Goal: Task Accomplishment & Management: Use online tool/utility

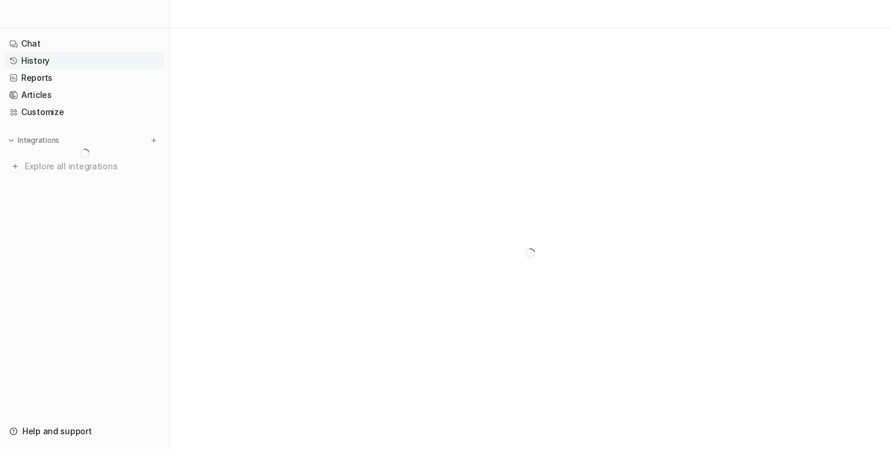
click at [89, 58] on link "History" at bounding box center [85, 60] width 160 height 17
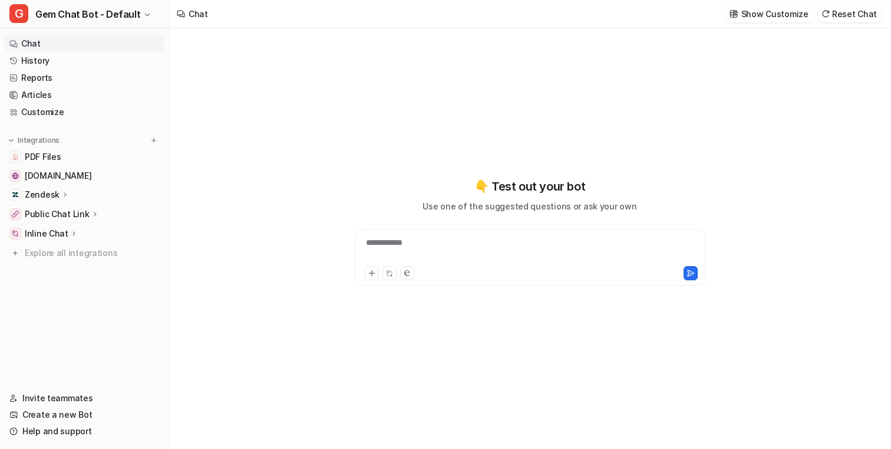
type textarea "**********"
click at [95, 62] on link "History" at bounding box center [85, 60] width 160 height 17
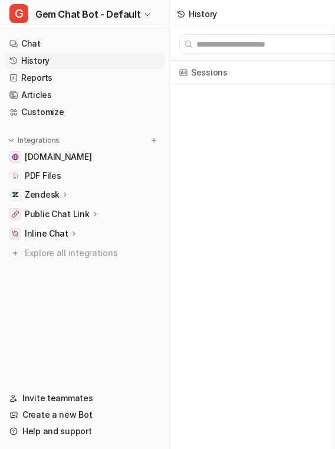
click at [104, 195] on div "Zendesk" at bounding box center [85, 194] width 160 height 17
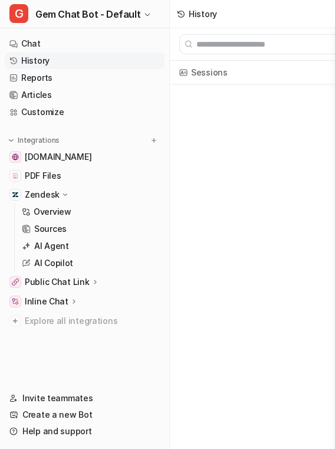
click at [120, 274] on div "Public Chat Link" at bounding box center [85, 282] width 160 height 17
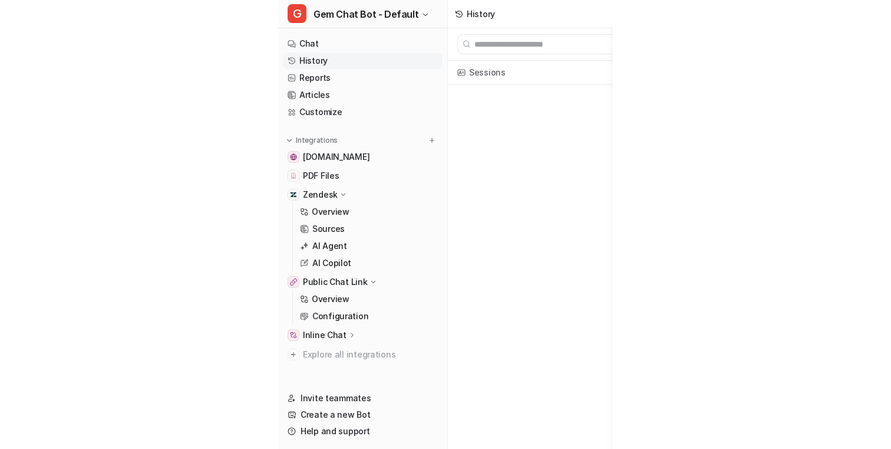
scroll to position [13, 0]
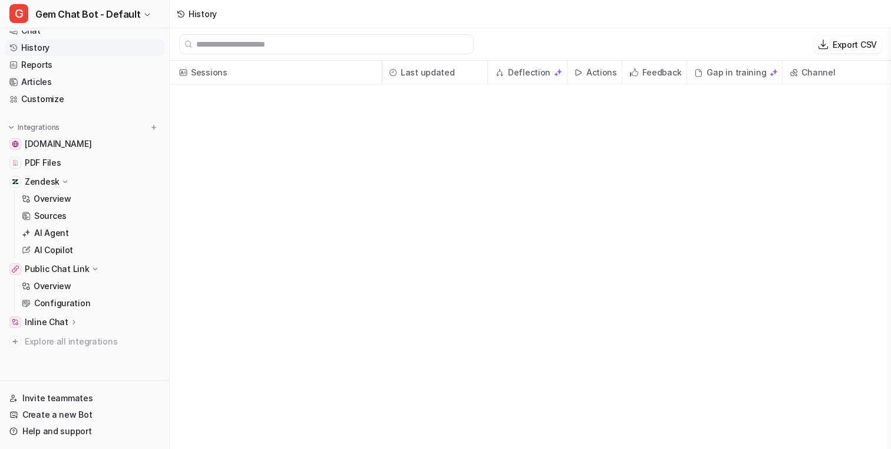
click at [112, 323] on div "Inline Chat" at bounding box center [85, 322] width 160 height 17
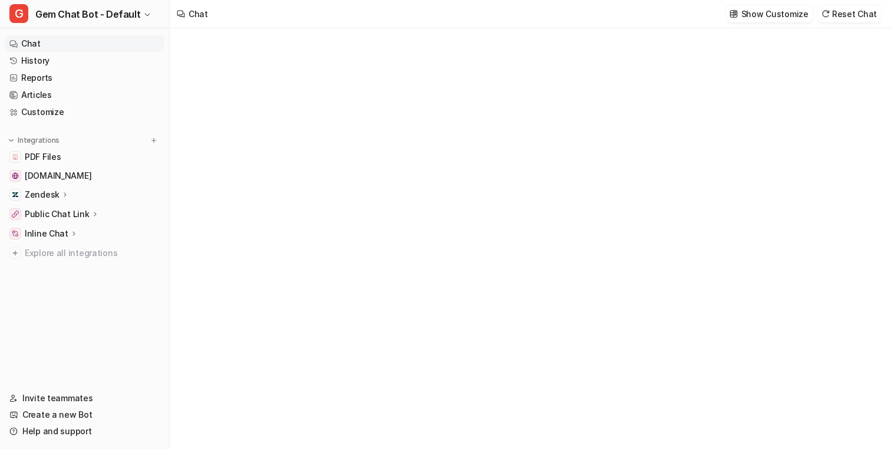
type textarea "**********"
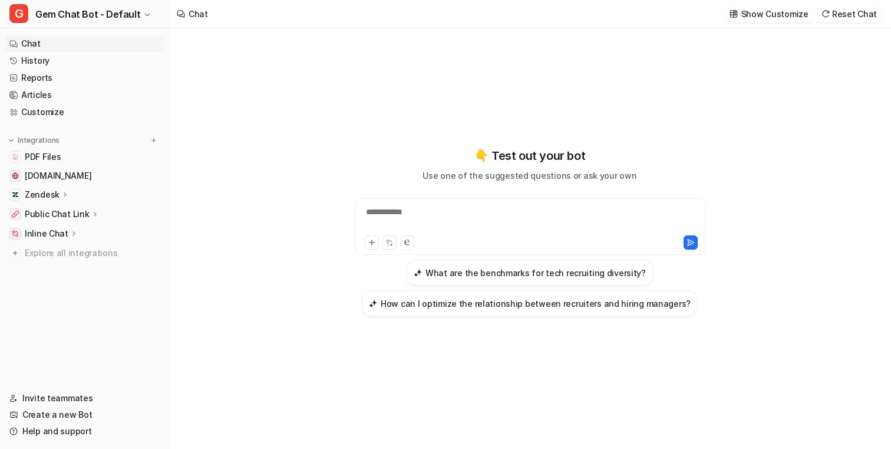
click at [101, 217] on div "Public Chat Link" at bounding box center [85, 214] width 160 height 17
click at [107, 238] on link "Overview" at bounding box center [90, 231] width 147 height 17
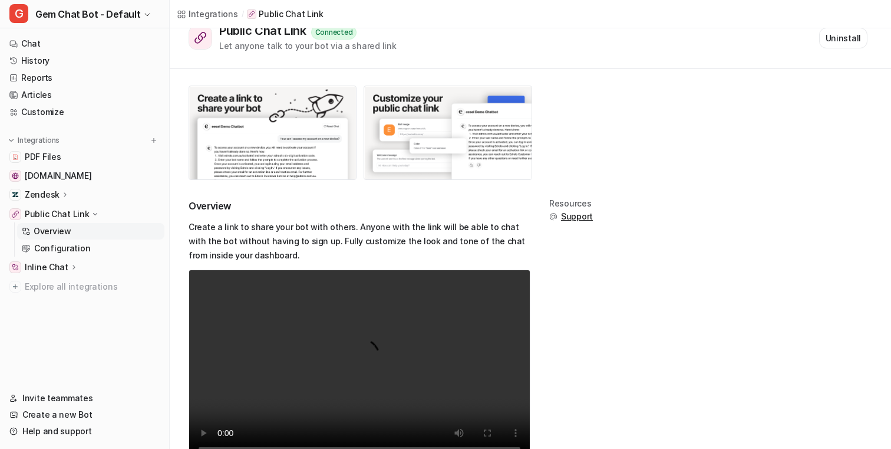
scroll to position [63, 0]
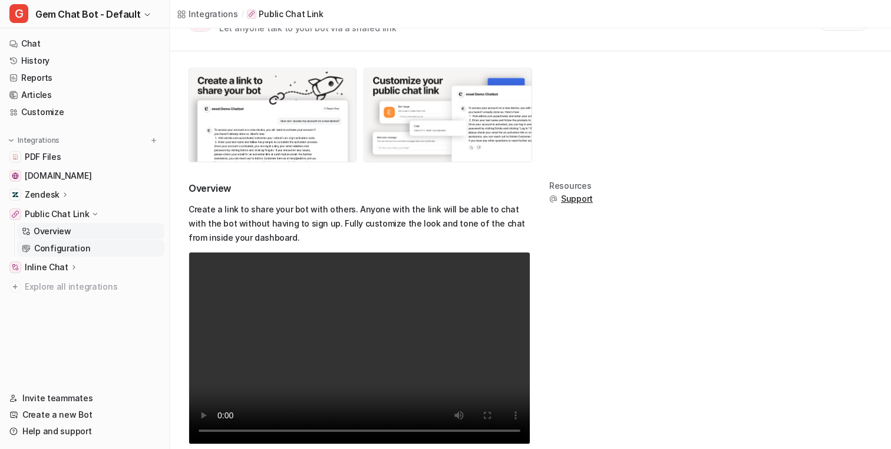
click at [90, 249] on link "Configuration" at bounding box center [90, 248] width 147 height 17
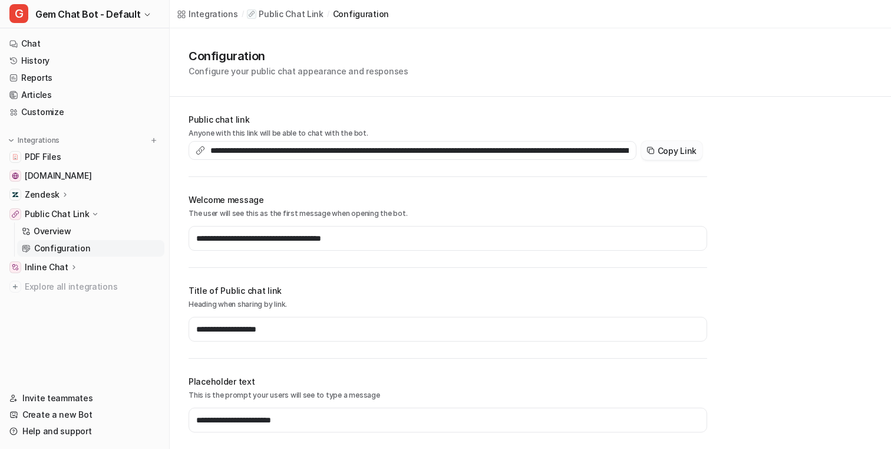
click at [683, 148] on button "Copy Link" at bounding box center [671, 150] width 61 height 19
click at [174, 97] on div "**********" at bounding box center [531, 431] width 722 height 806
click at [110, 57] on link "History" at bounding box center [85, 60] width 160 height 17
click at [117, 62] on link "History" at bounding box center [85, 60] width 160 height 17
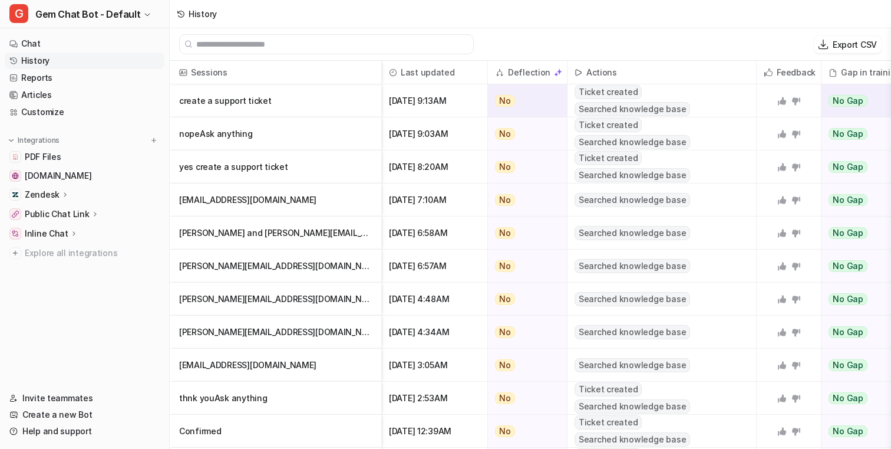
click at [305, 106] on p "create a support ticket" at bounding box center [275, 100] width 193 height 33
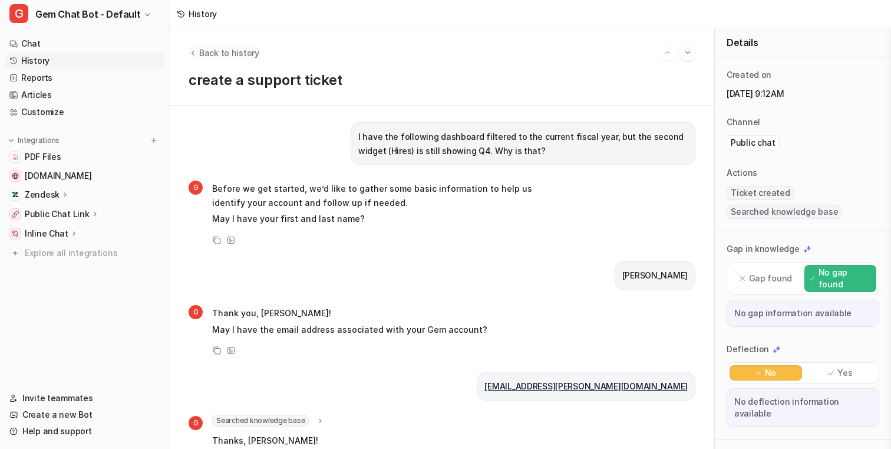
click at [206, 48] on span "Back to history" at bounding box center [229, 53] width 60 height 12
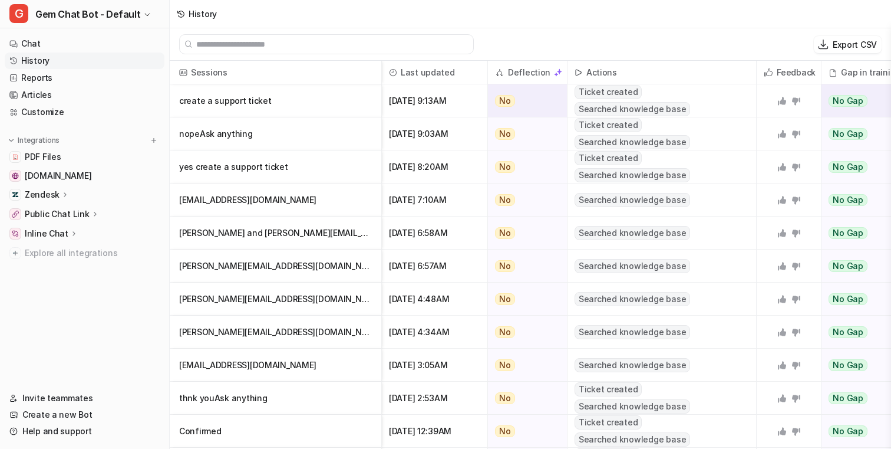
click at [273, 100] on p "create a support ticket" at bounding box center [275, 100] width 193 height 33
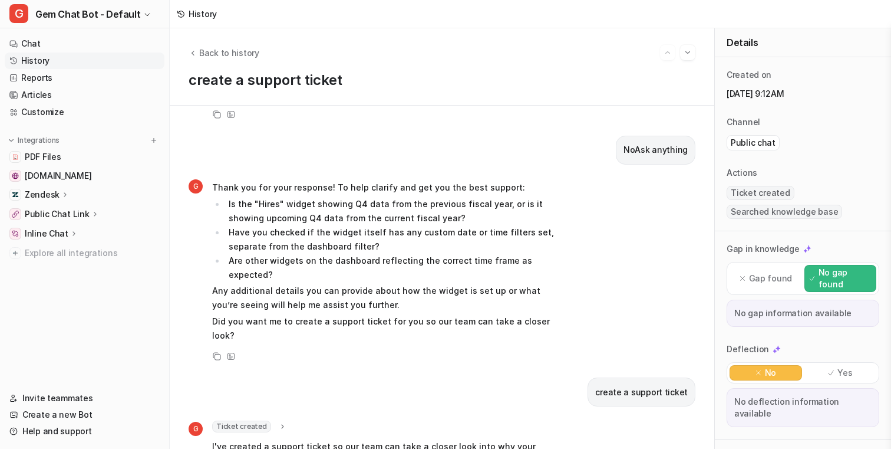
scroll to position [577, 0]
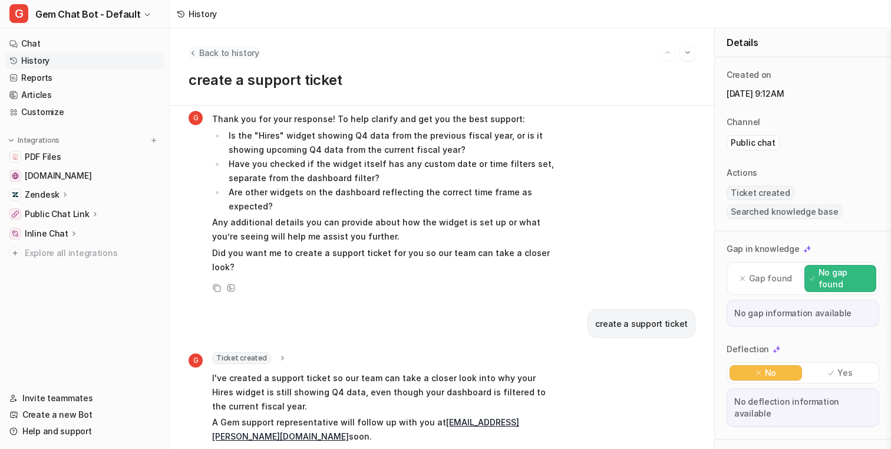
click at [209, 55] on span "Back to history" at bounding box center [229, 53] width 60 height 12
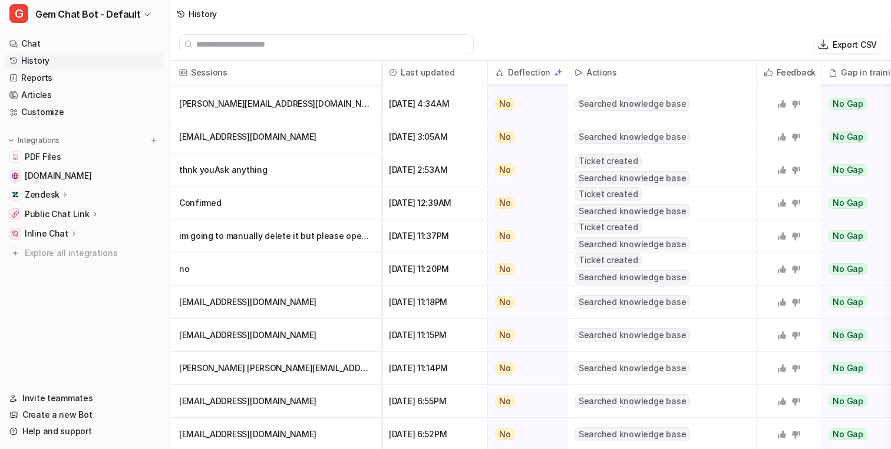
scroll to position [2, 0]
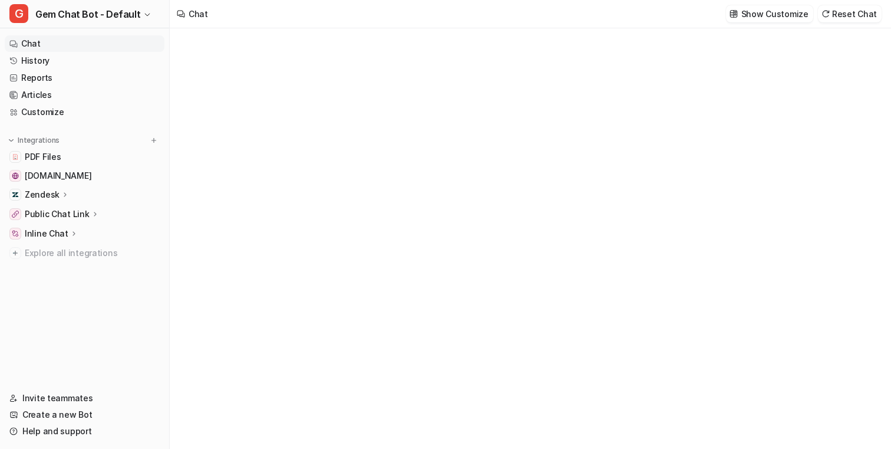
type textarea "**********"
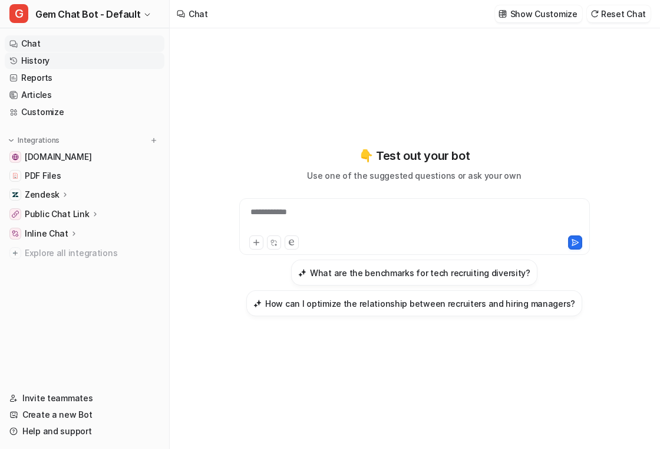
click at [133, 58] on link "History" at bounding box center [85, 60] width 160 height 17
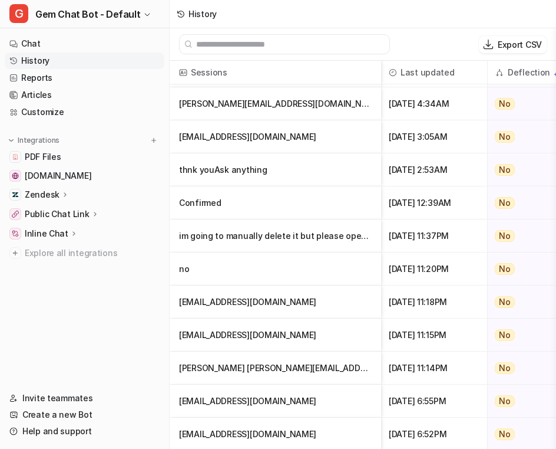
scroll to position [2, 0]
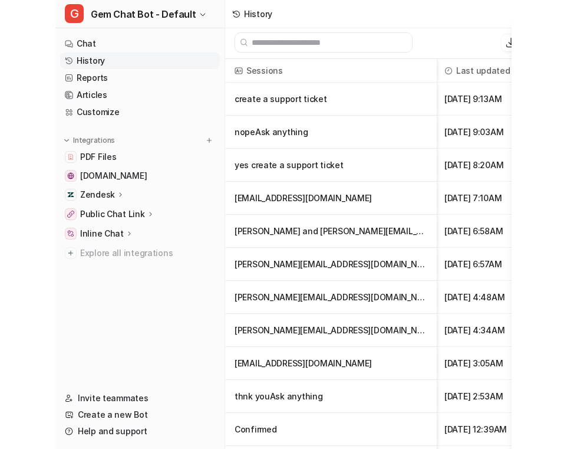
scroll to position [228, 0]
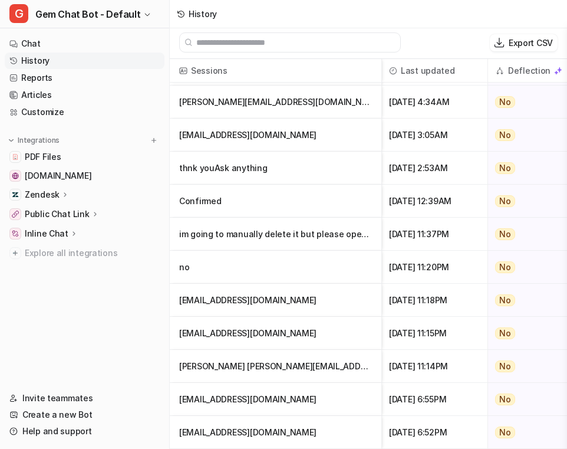
click at [445, 40] on div "Export CSV" at bounding box center [483, 42] width 147 height 17
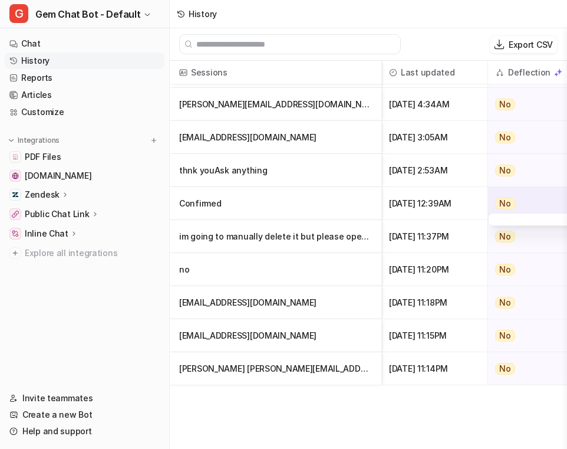
scroll to position [2, 0]
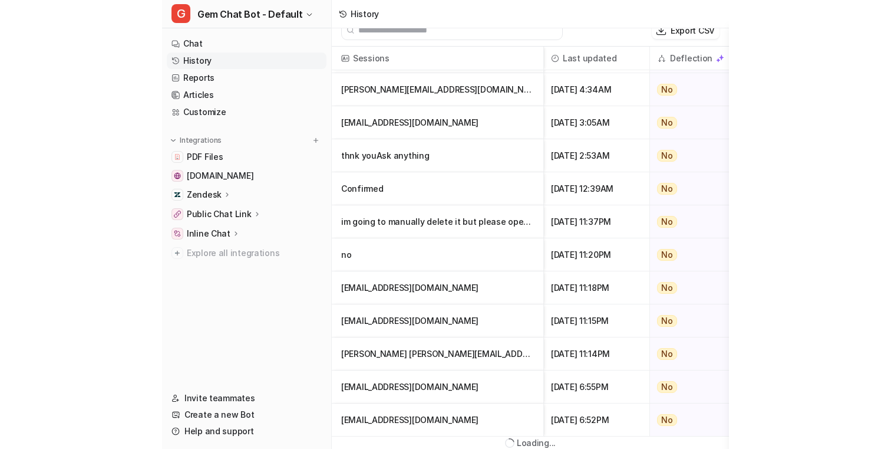
scroll to position [2, 0]
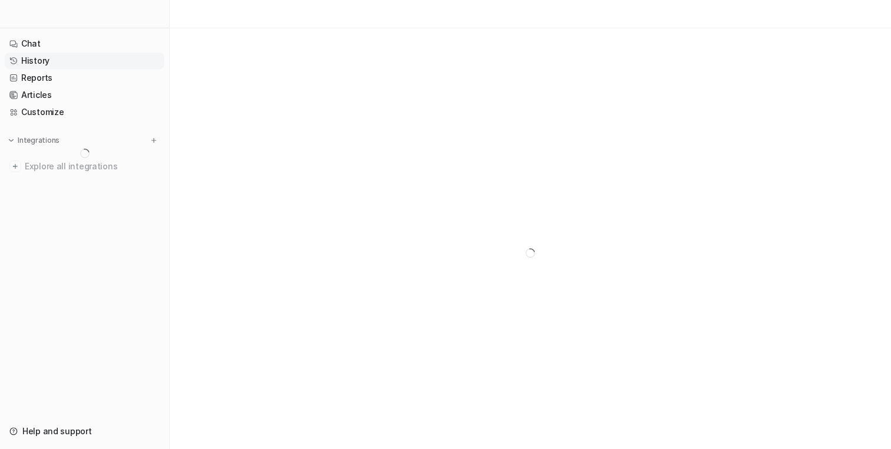
click at [99, 61] on link "History" at bounding box center [85, 60] width 160 height 17
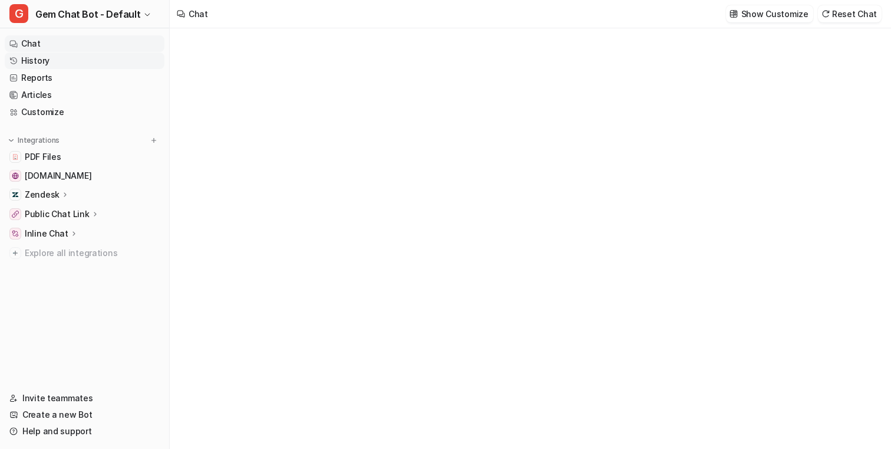
type textarea "**********"
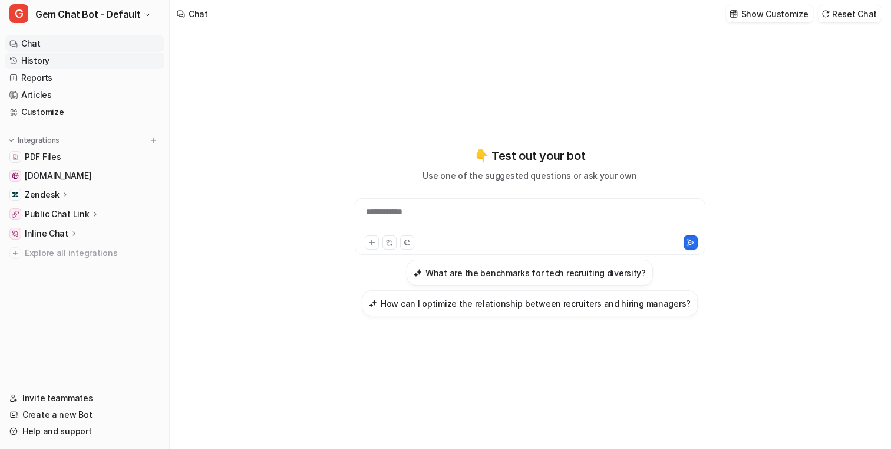
click at [140, 61] on link "History" at bounding box center [85, 60] width 160 height 17
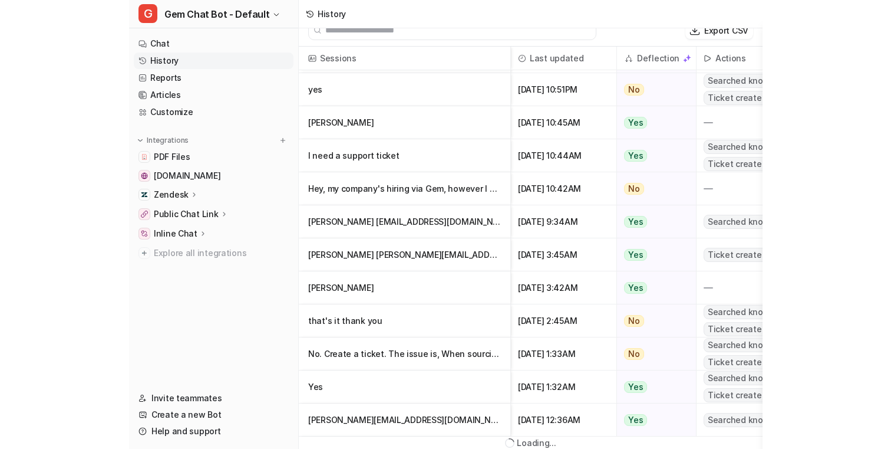
scroll to position [14, 0]
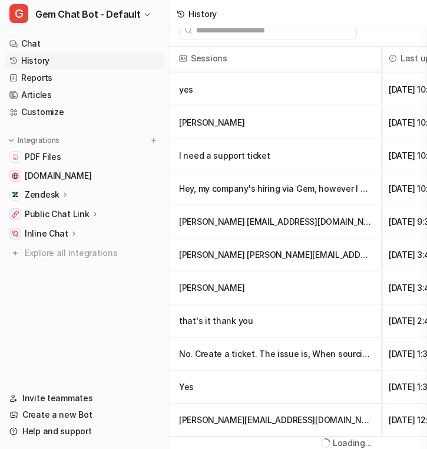
click at [377, 350] on div "No. Create a ticket. The issue is, When sourcing this cacandidate: https://www" at bounding box center [276, 353] width 212 height 33
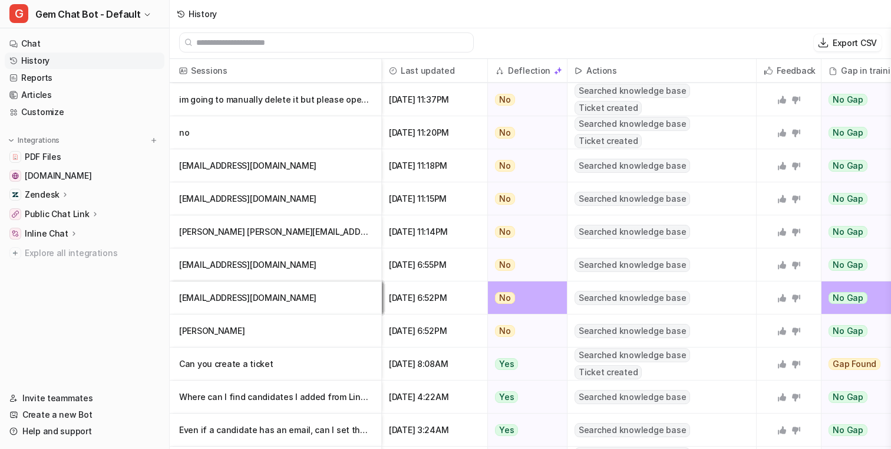
scroll to position [345, 0]
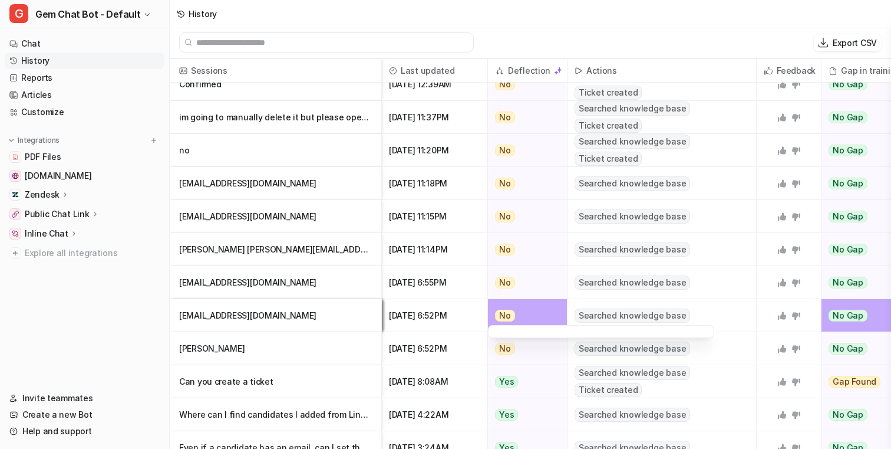
click at [539, 313] on div "No" at bounding box center [524, 315] width 73 height 33
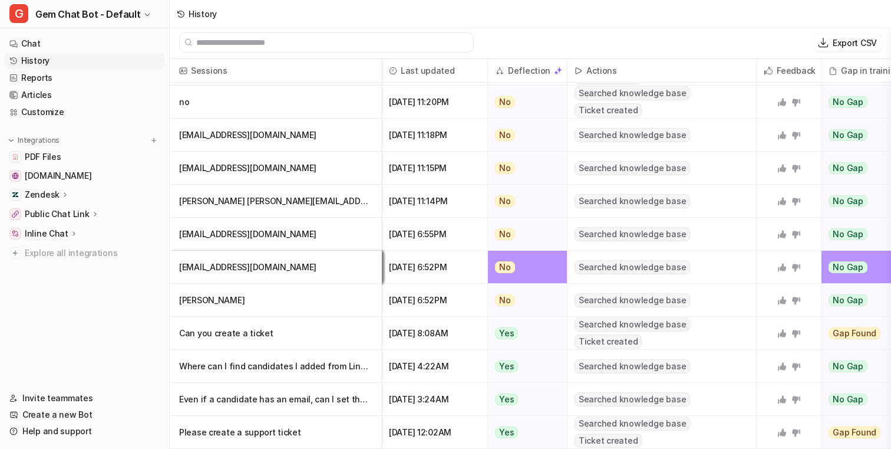
scroll to position [327, 0]
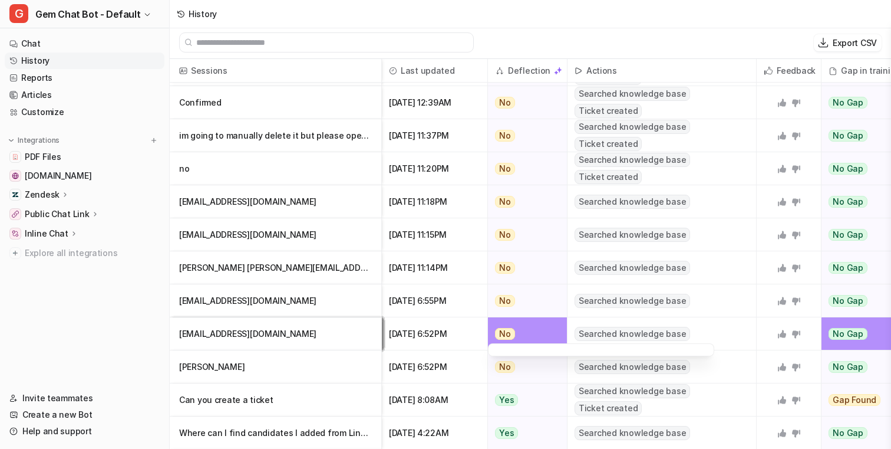
click at [549, 330] on div "No" at bounding box center [524, 333] width 73 height 33
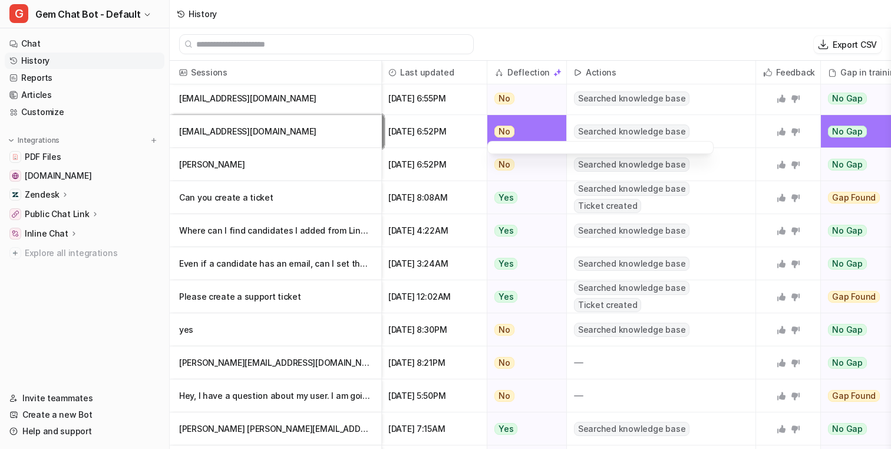
scroll to position [478, 1]
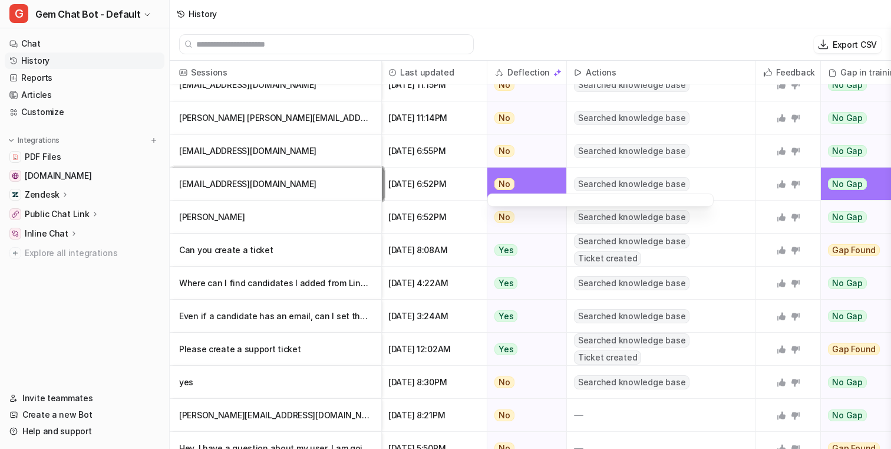
click at [528, 182] on div "No" at bounding box center [523, 183] width 73 height 33
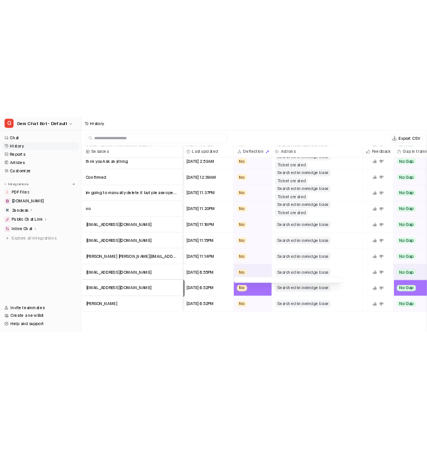
scroll to position [0, 1]
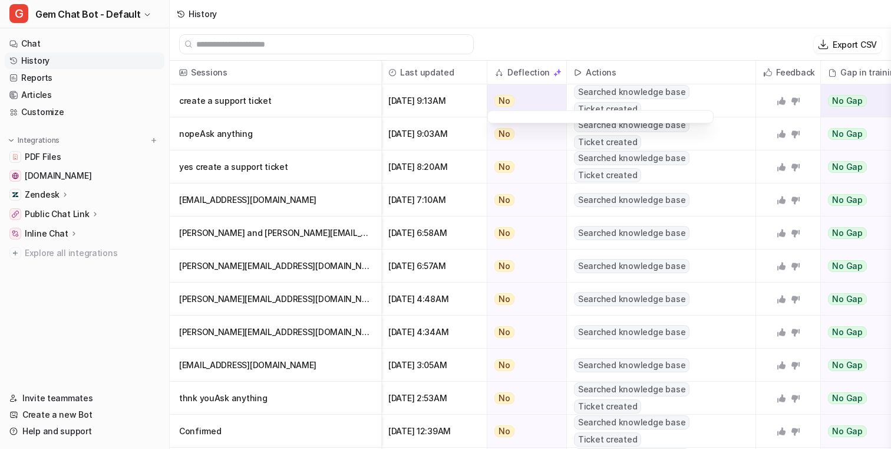
click at [530, 100] on div "No" at bounding box center [523, 100] width 73 height 33
click at [427, 97] on div "No" at bounding box center [524, 100] width 73 height 33
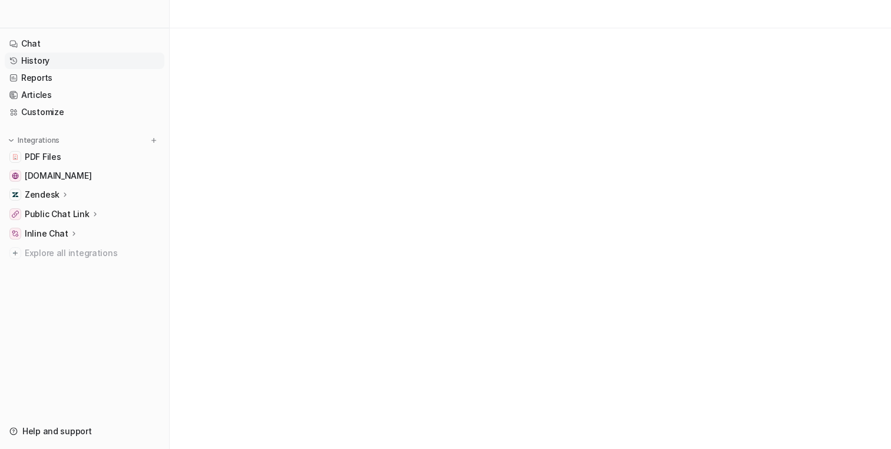
click at [100, 64] on link "History" at bounding box center [85, 60] width 160 height 17
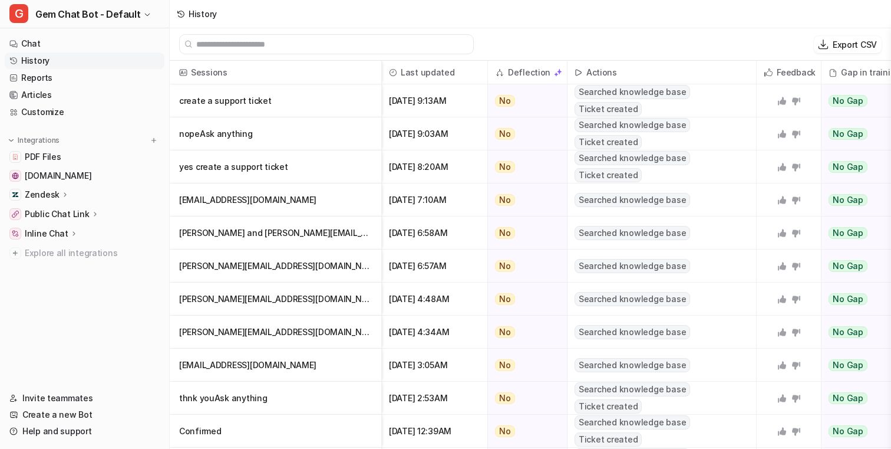
click at [523, 35] on div "Export CSV" at bounding box center [531, 44] width 722 height 32
click at [323, 104] on p "create a support ticket" at bounding box center [275, 100] width 193 height 33
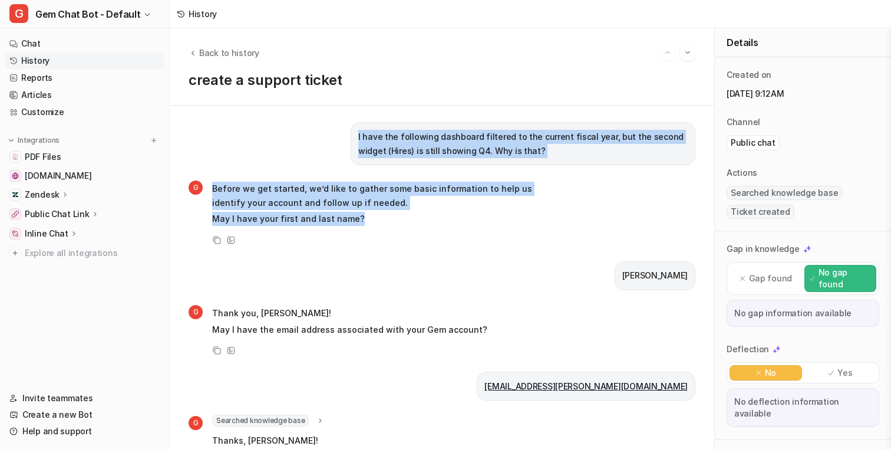
drag, startPoint x: 370, startPoint y: 229, endPoint x: 382, endPoint y: 110, distance: 119.7
click at [382, 110] on div "I have the following dashboard filtered to the current fiscal year, but the sec…" at bounding box center [442, 277] width 545 height 343
click at [382, 145] on p "I have the following dashboard filtered to the current fiscal year, but the sec…" at bounding box center [523, 144] width 330 height 28
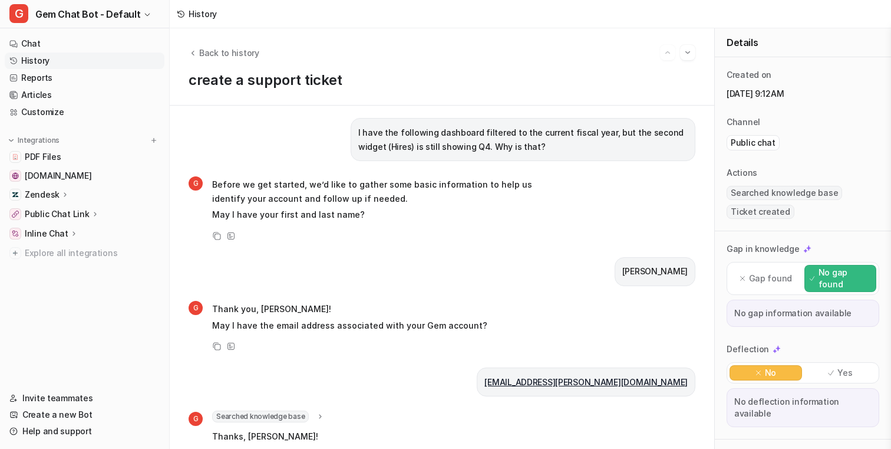
scroll to position [7, 0]
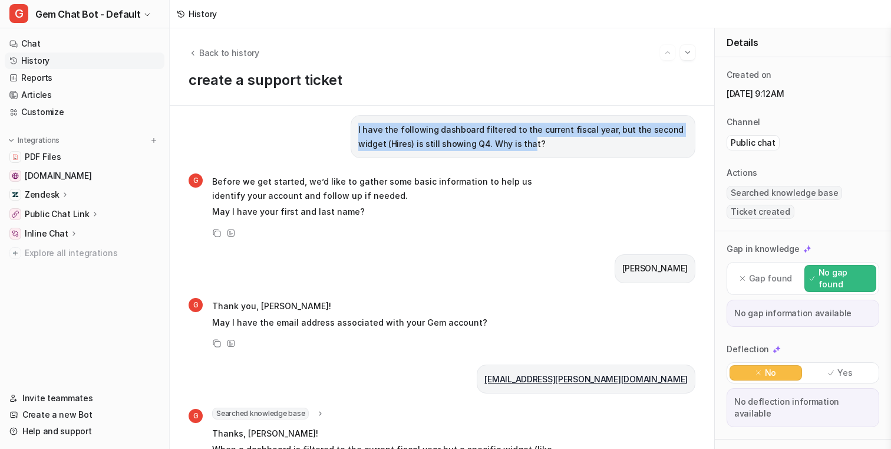
drag, startPoint x: 369, startPoint y: 125, endPoint x: 498, endPoint y: 143, distance: 129.8
click at [498, 143] on div "I have the following dashboard filtered to the current fiscal year, but the sec…" at bounding box center [442, 136] width 507 height 43
click at [498, 143] on p "I have the following dashboard filtered to the current fiscal year, but the sec…" at bounding box center [523, 137] width 330 height 28
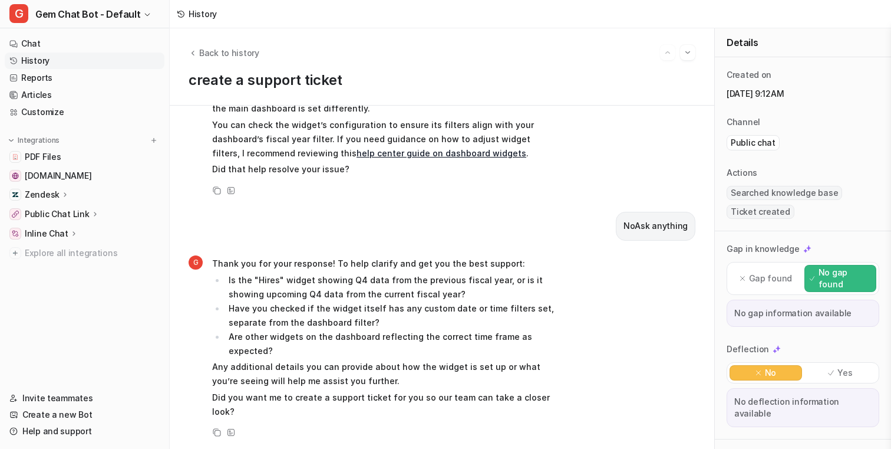
scroll to position [486, 0]
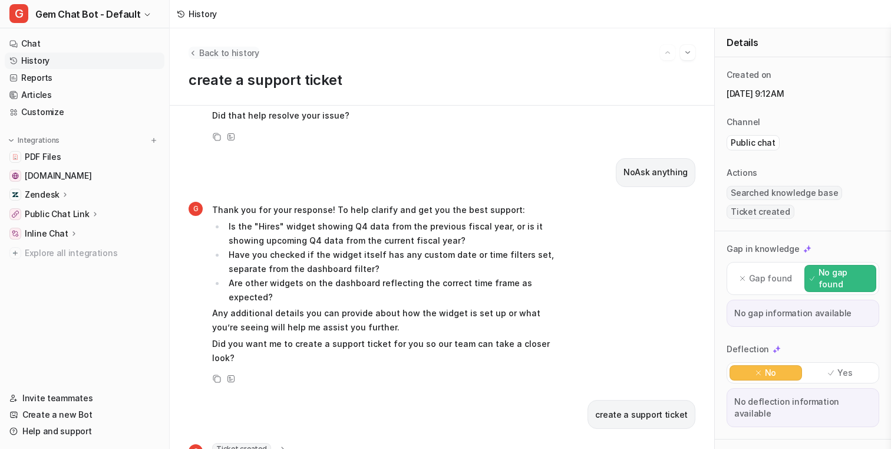
click at [228, 51] on span "Back to history" at bounding box center [229, 53] width 60 height 12
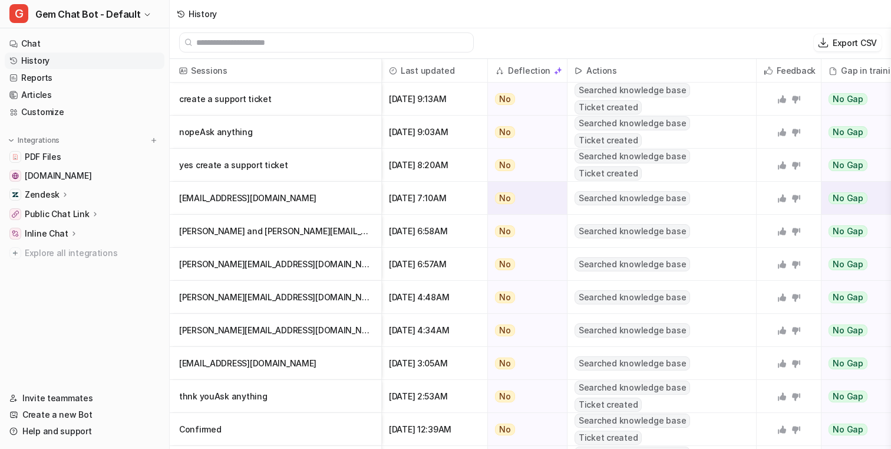
scroll to position [16, 0]
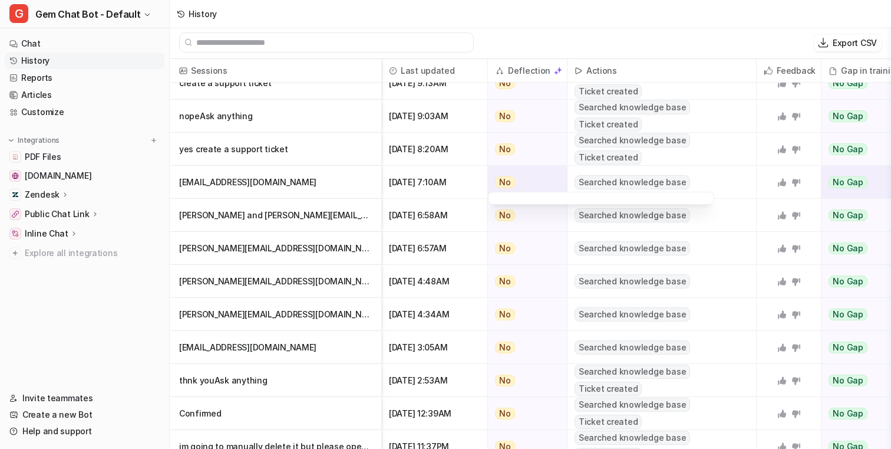
click at [507, 176] on span "No" at bounding box center [505, 182] width 20 height 12
click at [535, 207] on div "No" at bounding box center [524, 215] width 73 height 33
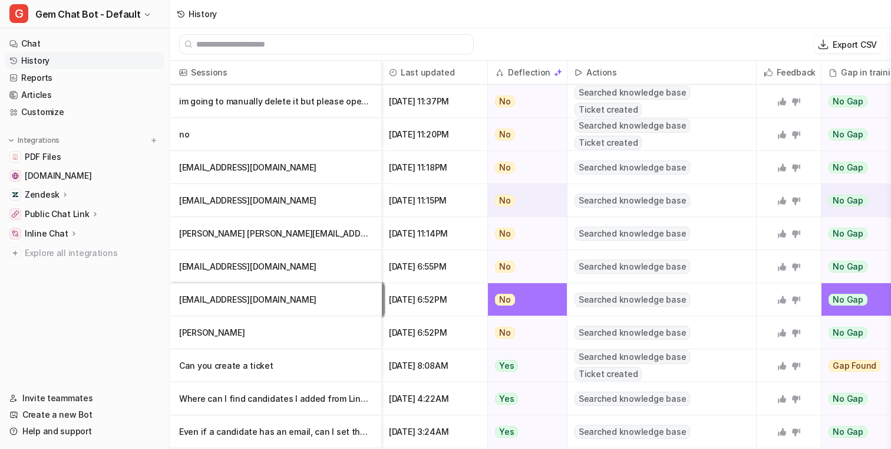
scroll to position [365, 0]
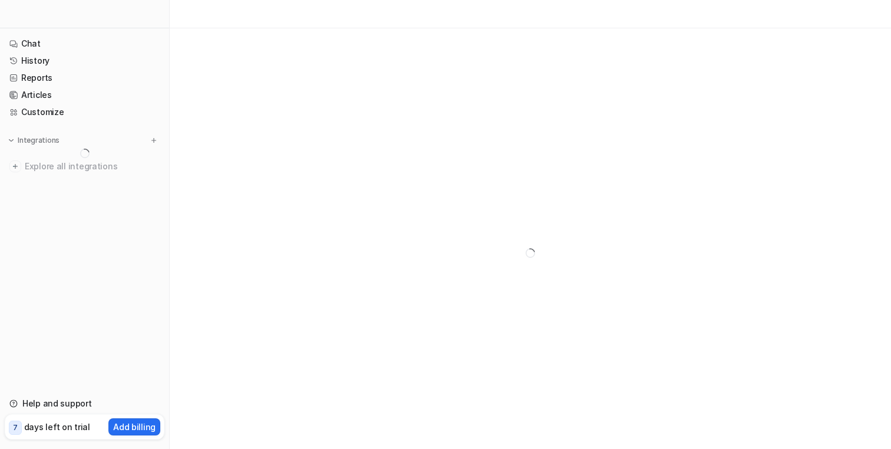
click at [91, 63] on link "History" at bounding box center [85, 60] width 160 height 17
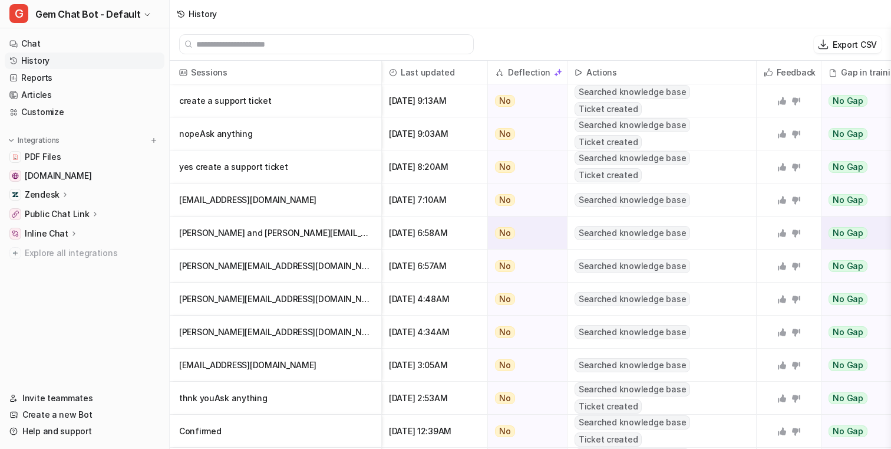
scroll to position [0, 97]
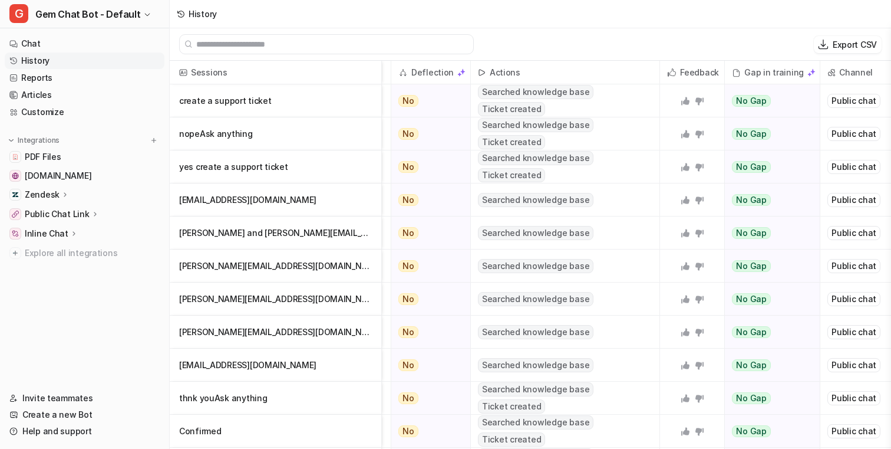
click at [78, 218] on p "Public Chat Link" at bounding box center [57, 214] width 65 height 12
click at [79, 245] on p "Configuration" at bounding box center [62, 248] width 56 height 12
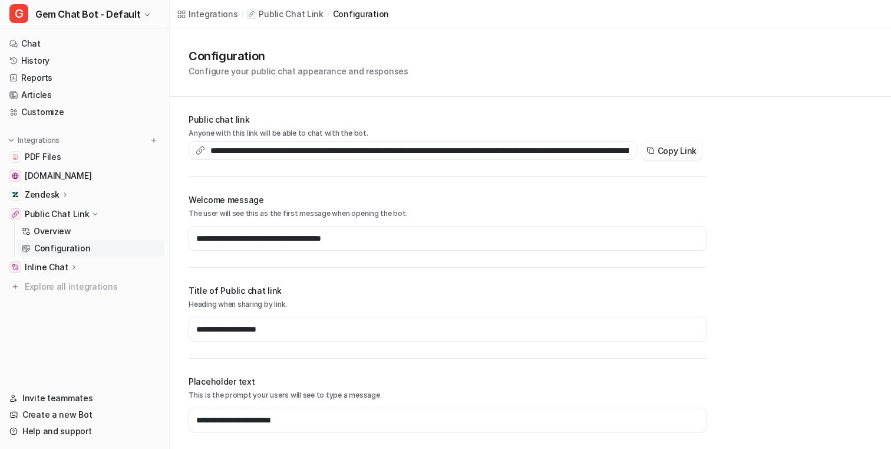
click at [678, 154] on button "Copy Link" at bounding box center [671, 150] width 61 height 19
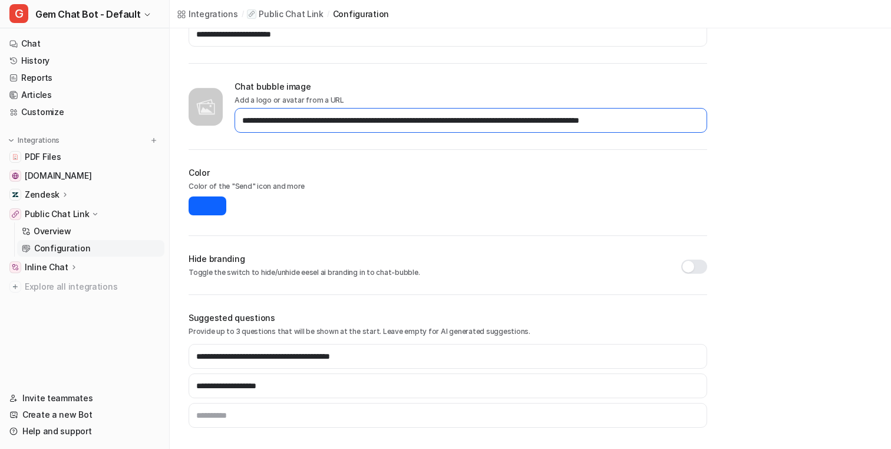
scroll to position [0, 19]
drag, startPoint x: 605, startPoint y: 125, endPoint x: 751, endPoint y: 132, distance: 145.8
click at [753, 132] on div "**********" at bounding box center [531, 46] width 722 height 806
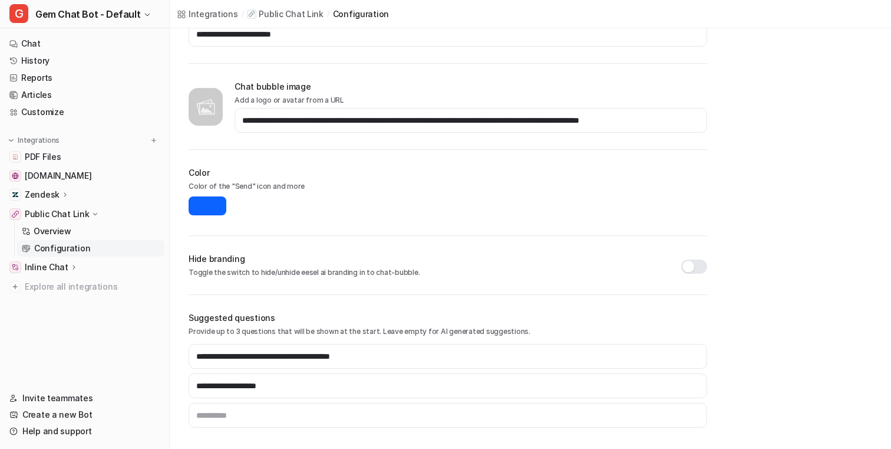
scroll to position [0, 0]
click at [737, 142] on div "**********" at bounding box center [531, 46] width 722 height 806
